Goal: Transaction & Acquisition: Download file/media

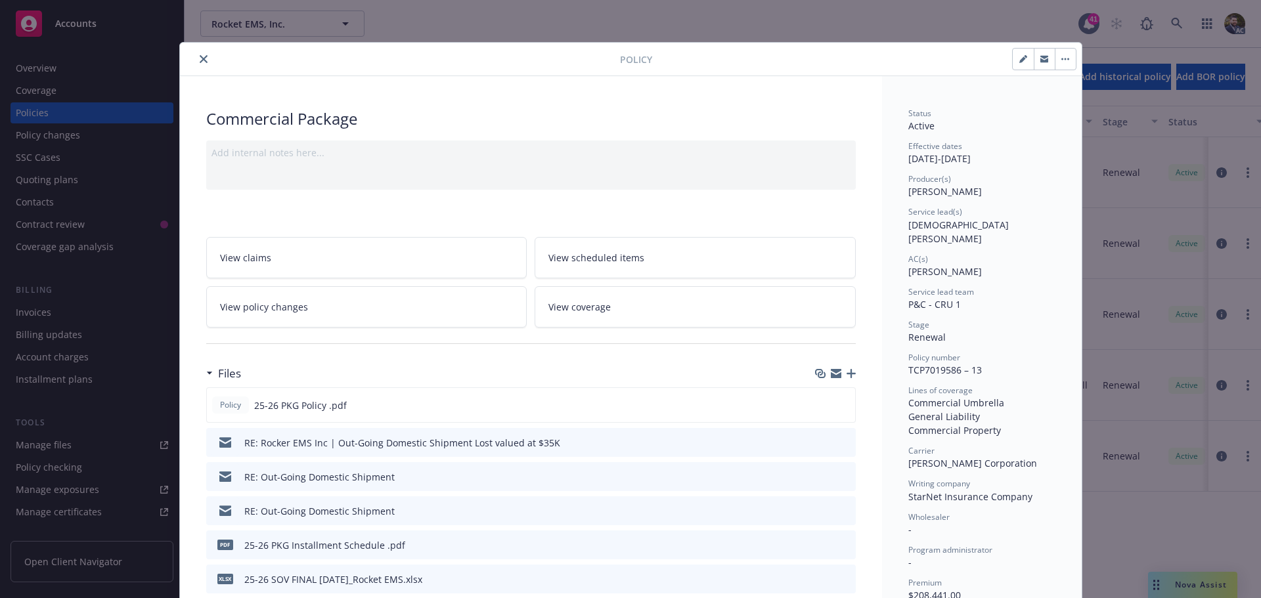
click at [200, 58] on icon "close" at bounding box center [204, 59] width 8 height 8
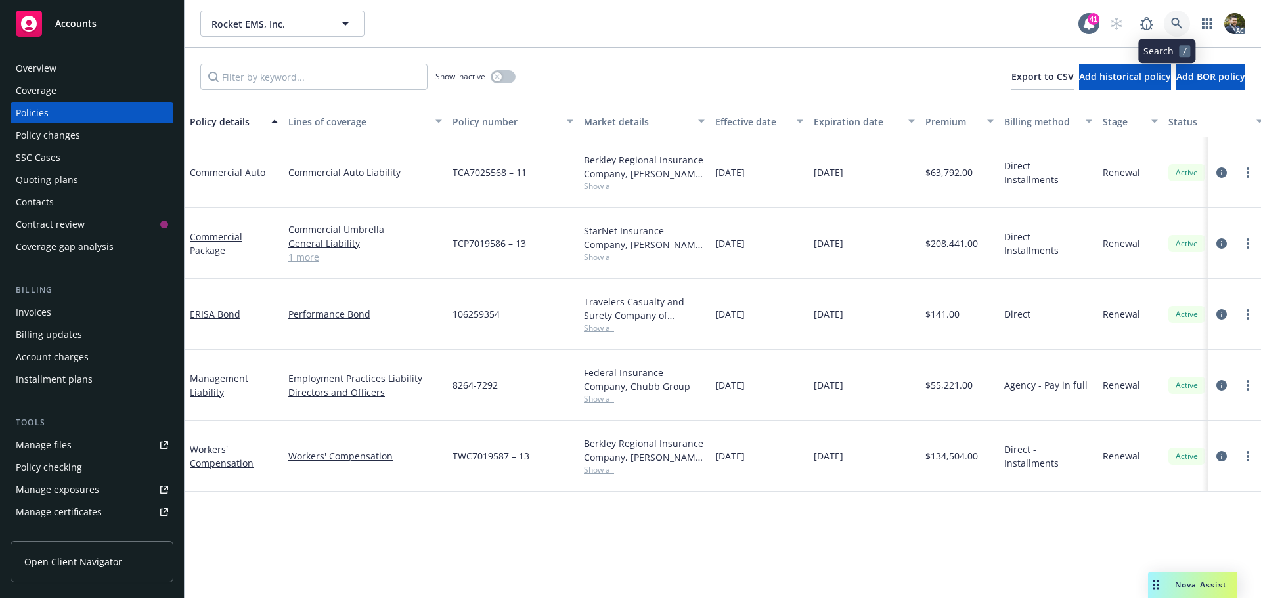
click at [1171, 20] on icon at bounding box center [1177, 24] width 12 height 12
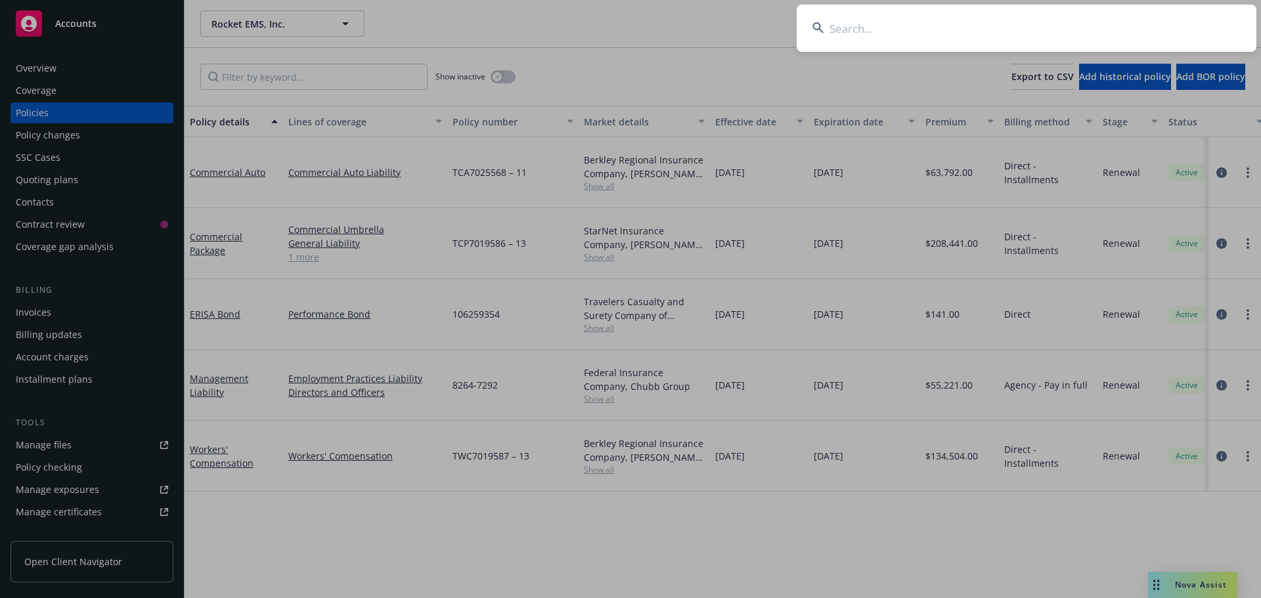
click at [850, 32] on input at bounding box center [1027, 28] width 460 height 47
type input "midjourney"
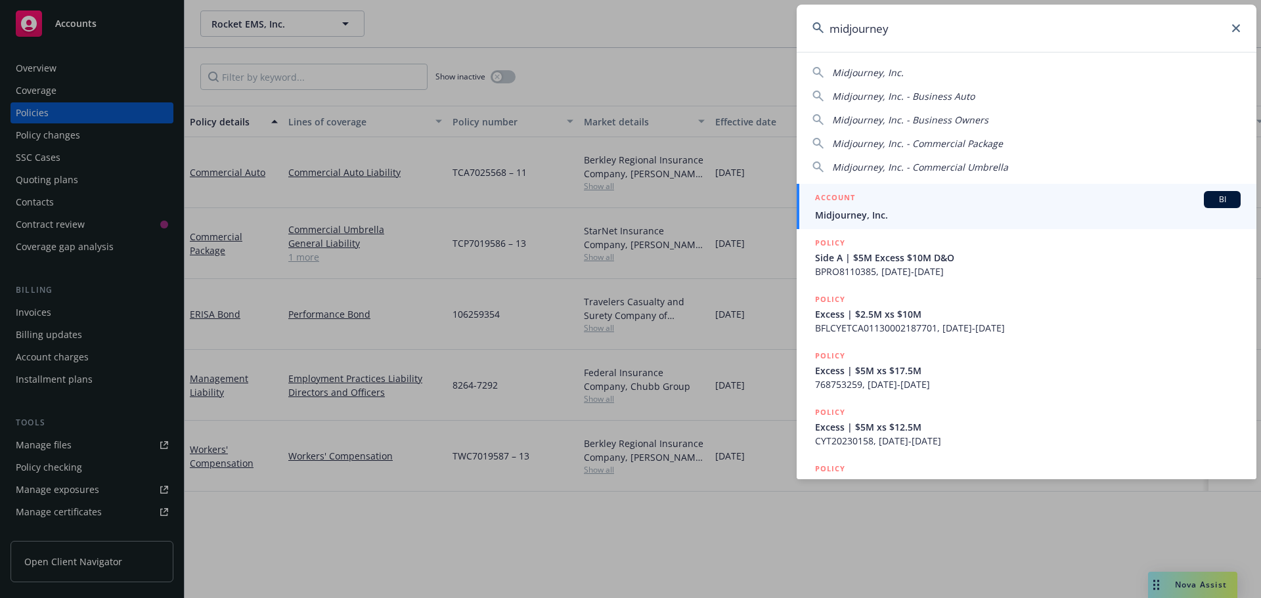
click at [912, 209] on span "Midjourney, Inc." at bounding box center [1028, 215] width 426 height 14
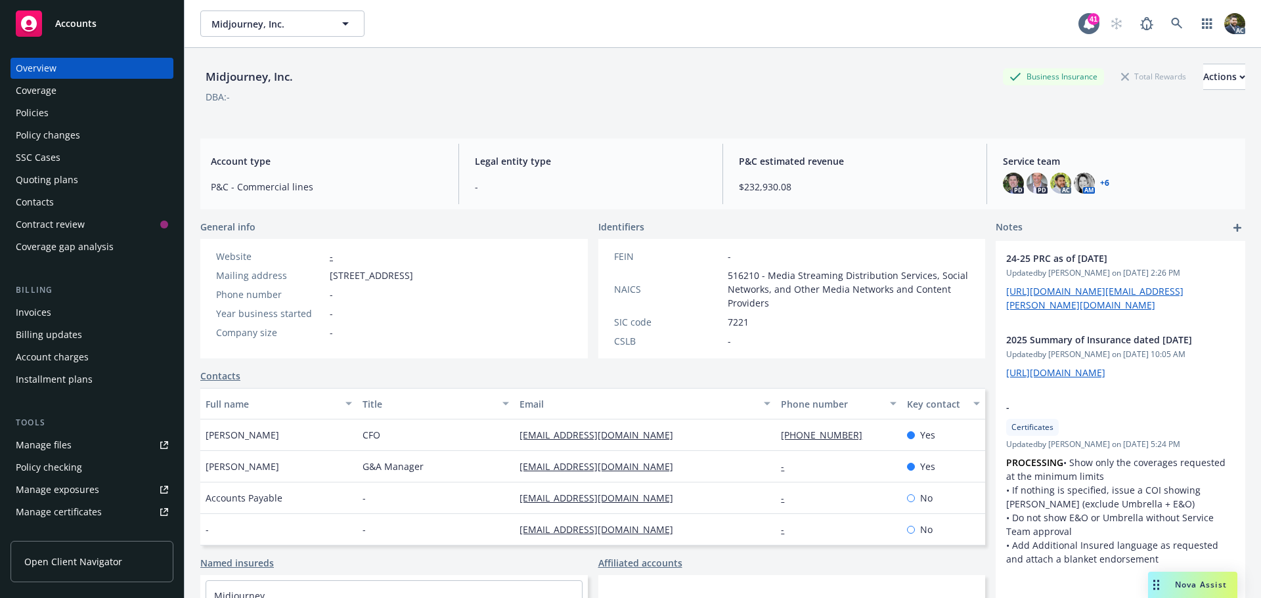
click at [119, 111] on div "Policies" at bounding box center [92, 112] width 152 height 21
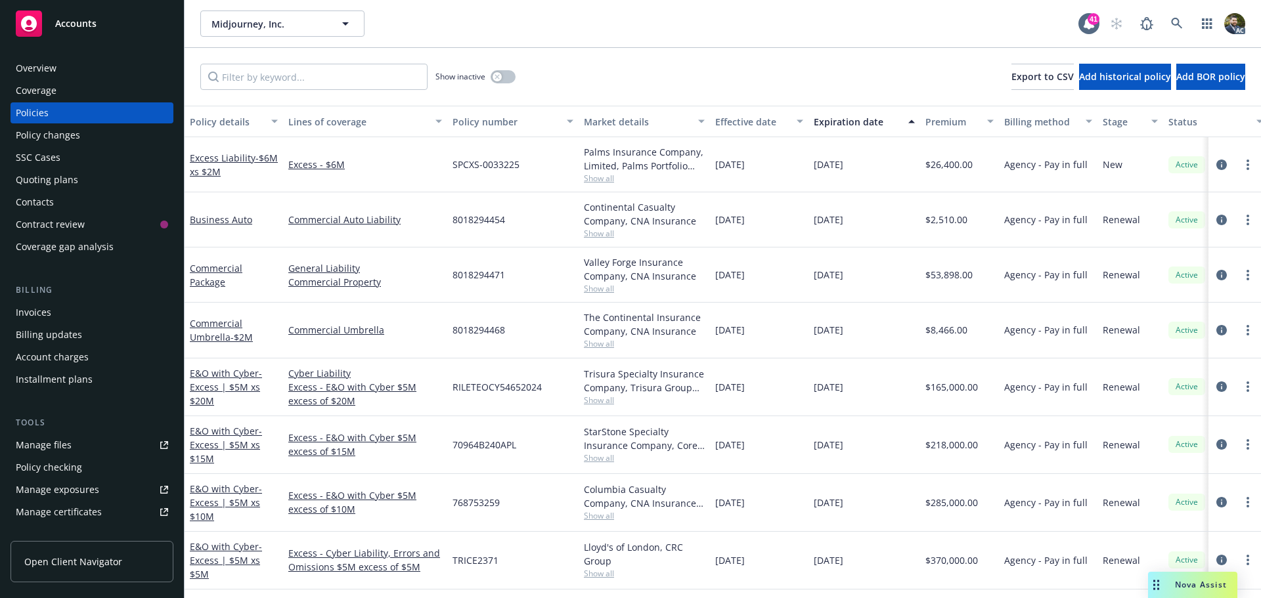
click at [236, 123] on div "Policy details" at bounding box center [227, 122] width 74 height 14
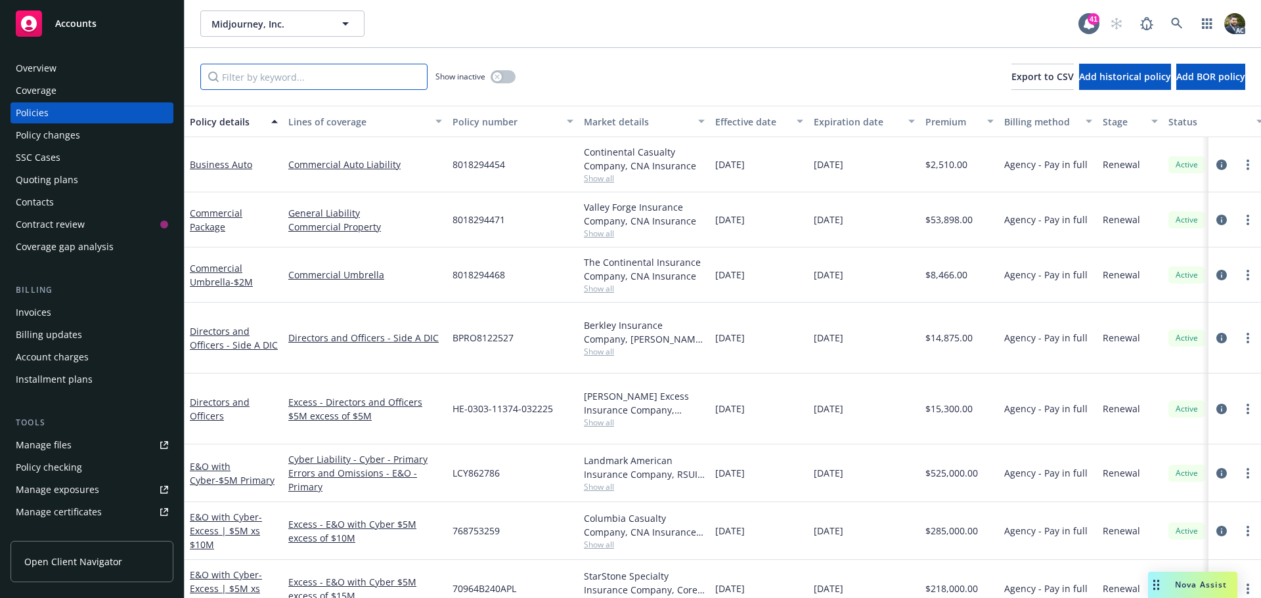
click at [259, 76] on input "Filter by keyword..." at bounding box center [313, 77] width 227 height 26
type input "cyber"
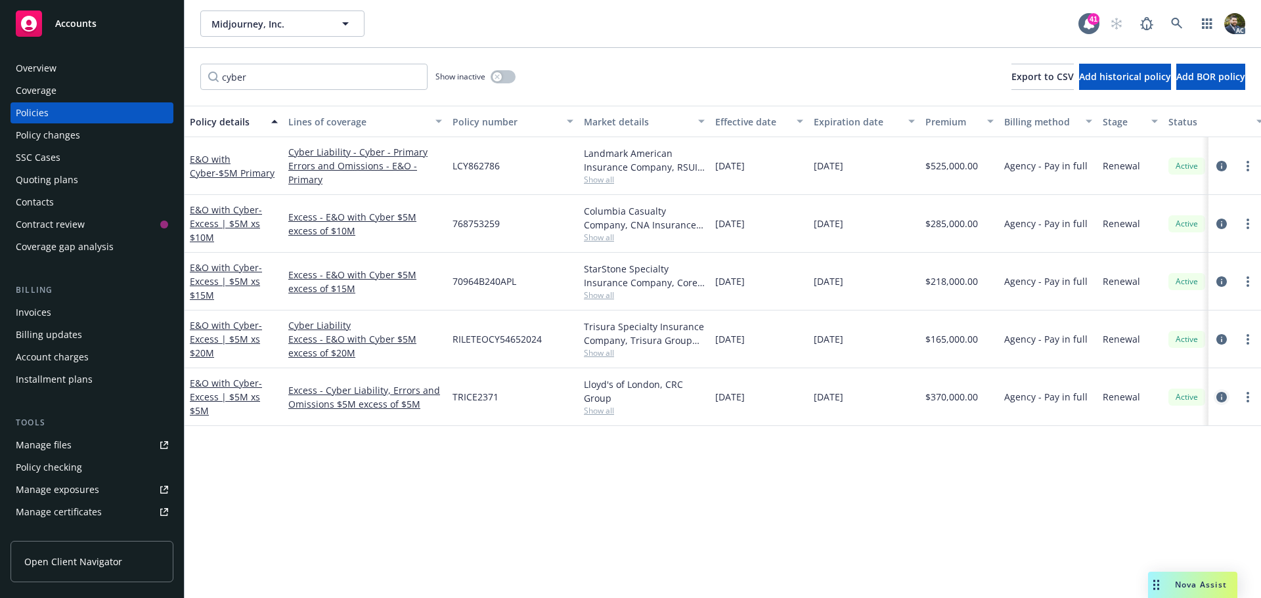
click at [1220, 397] on icon "circleInformation" at bounding box center [1221, 397] width 11 height 11
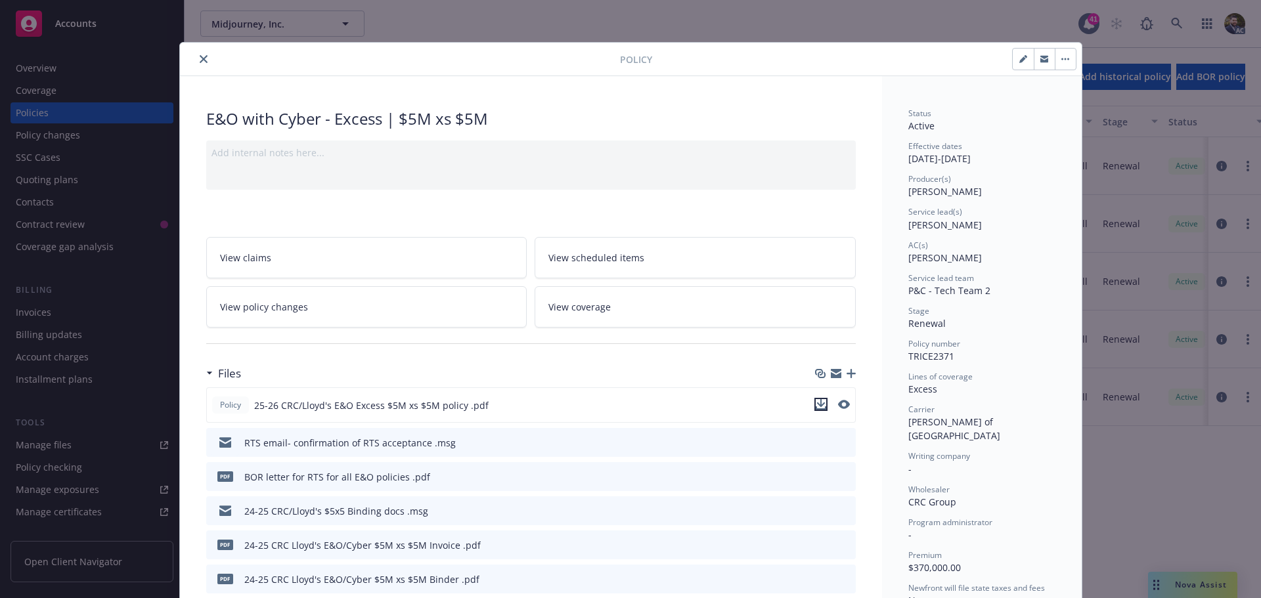
click at [816, 407] on icon "download file" at bounding box center [821, 404] width 11 height 11
drag, startPoint x: 1021, startPoint y: 158, endPoint x: 904, endPoint y: 159, distance: 116.9
click at [908, 159] on div "Effective dates [DATE] - [DATE]" at bounding box center [981, 153] width 147 height 25
copy div "[DATE] - [DATE]"
click at [816, 403] on icon "download file" at bounding box center [821, 404] width 11 height 11
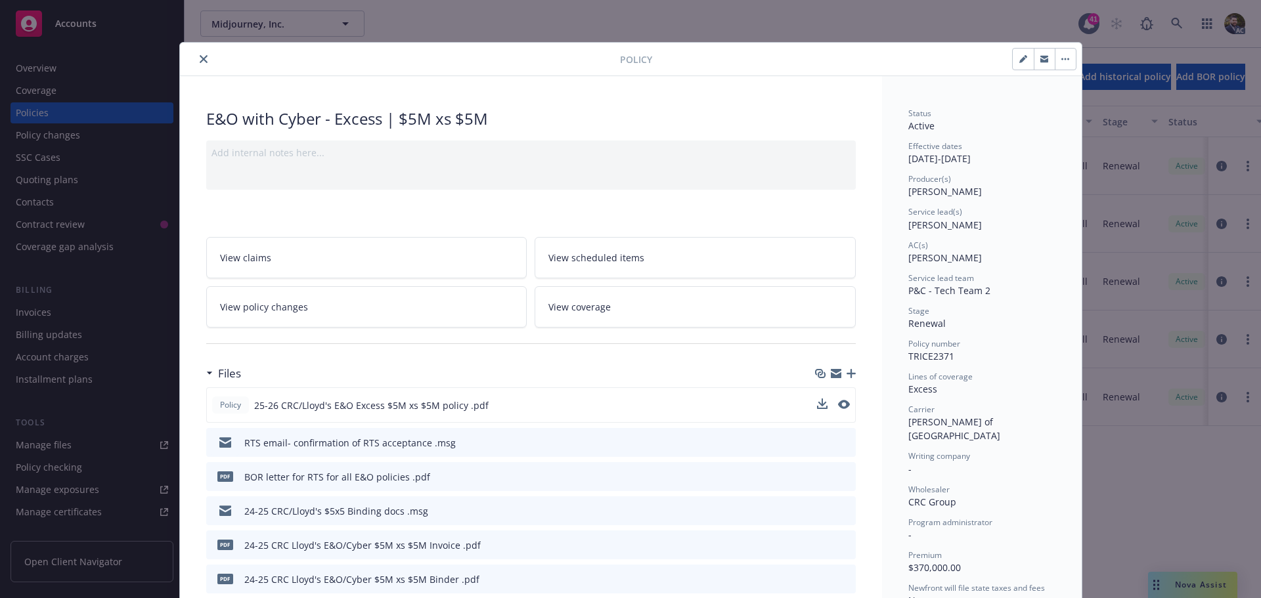
click at [196, 59] on button "close" at bounding box center [204, 59] width 16 height 16
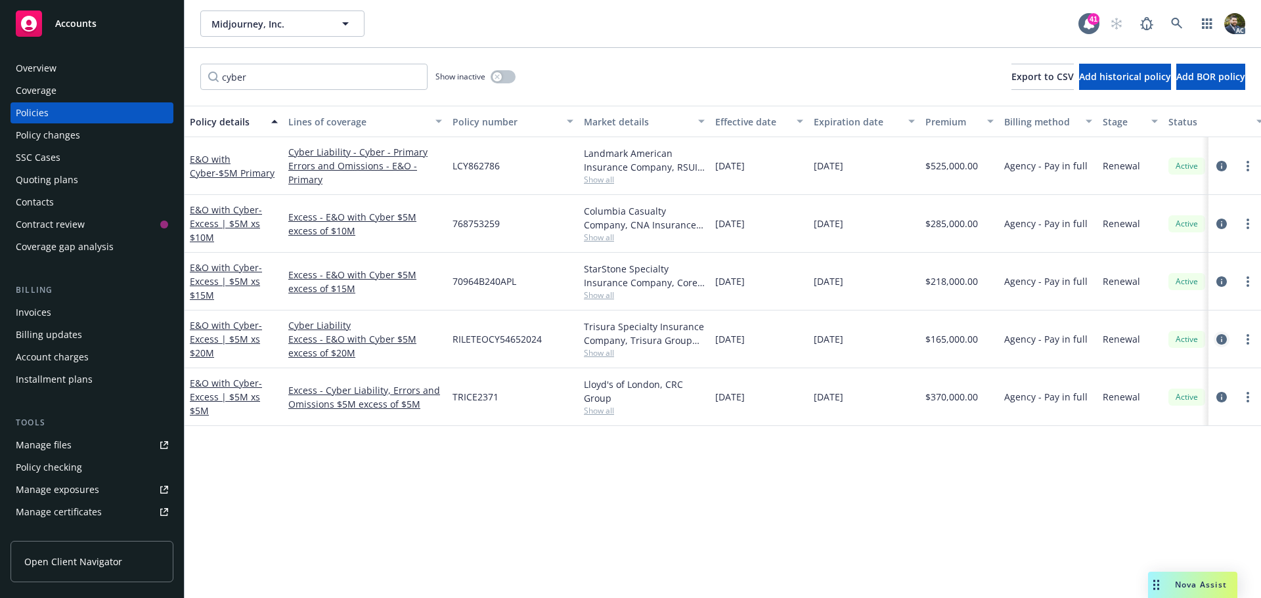
click at [1222, 338] on icon "circleInformation" at bounding box center [1221, 339] width 11 height 11
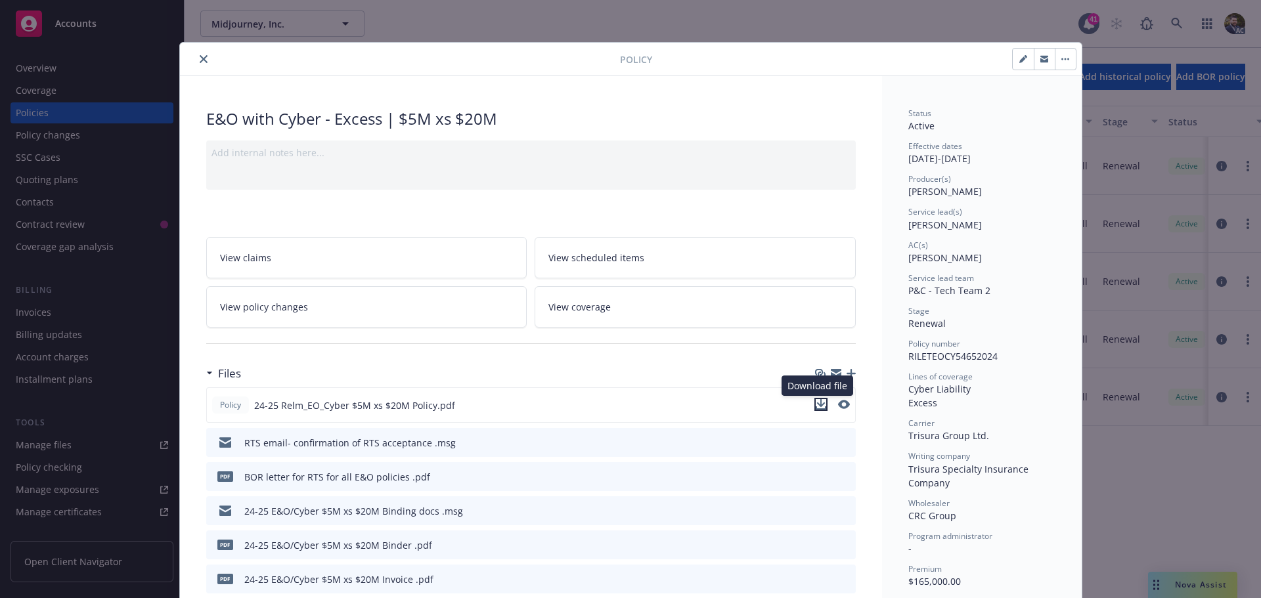
click at [819, 401] on icon "download file" at bounding box center [821, 404] width 11 height 11
click at [200, 54] on button "close" at bounding box center [204, 59] width 16 height 16
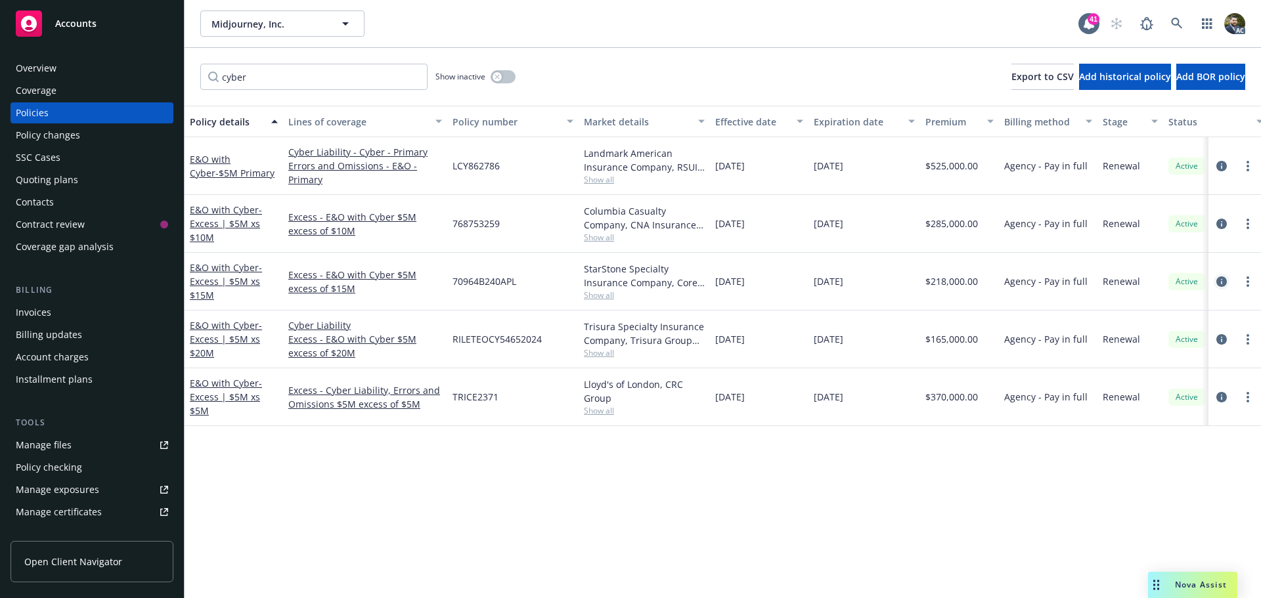
click at [1222, 282] on icon "circleInformation" at bounding box center [1221, 281] width 11 height 11
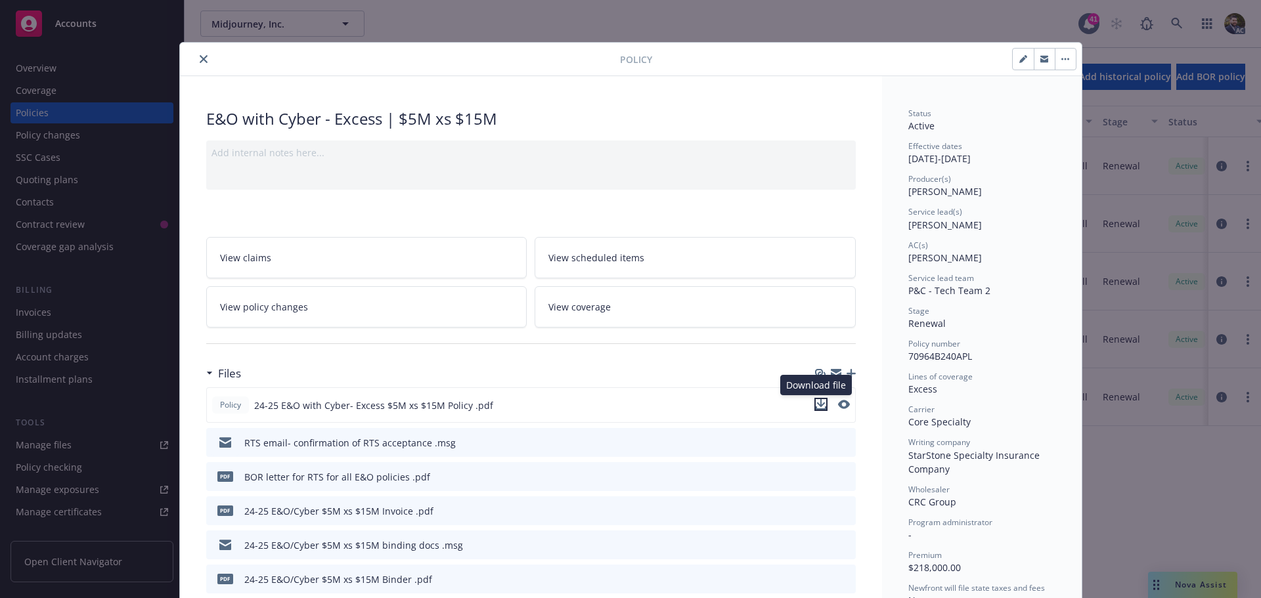
drag, startPoint x: 813, startPoint y: 405, endPoint x: 687, endPoint y: 410, distance: 126.2
click at [816, 405] on icon "download file" at bounding box center [821, 404] width 11 height 11
